Goal: Navigation & Orientation: Find specific page/section

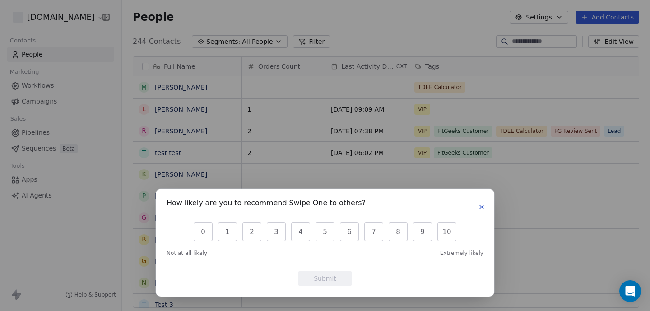
scroll to position [274, 528]
click at [483, 209] on icon "button" at bounding box center [481, 206] width 7 height 7
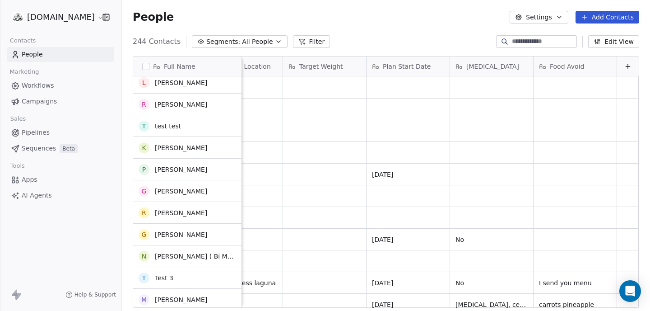
scroll to position [0, 0]
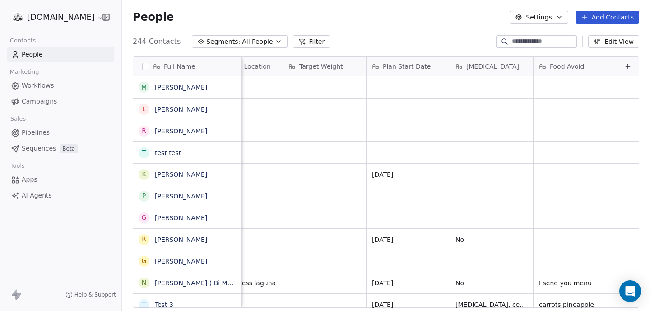
click at [40, 86] on span "Workflows" at bounding box center [38, 85] width 33 height 9
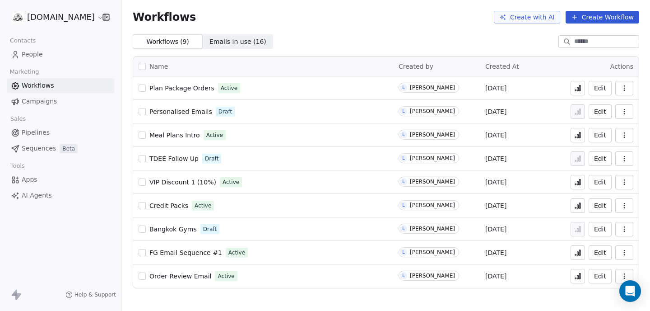
click at [30, 56] on span "People" at bounding box center [32, 54] width 21 height 9
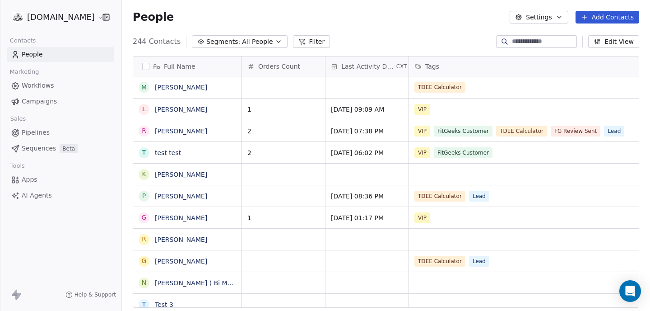
scroll to position [274, 528]
click at [28, 87] on span "Workflows" at bounding box center [38, 85] width 33 height 9
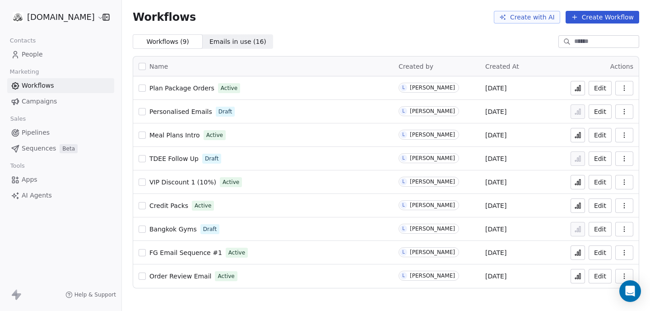
click at [168, 158] on span "TDEE Follow Up" at bounding box center [173, 158] width 49 height 7
